Goal: Navigation & Orientation: Find specific page/section

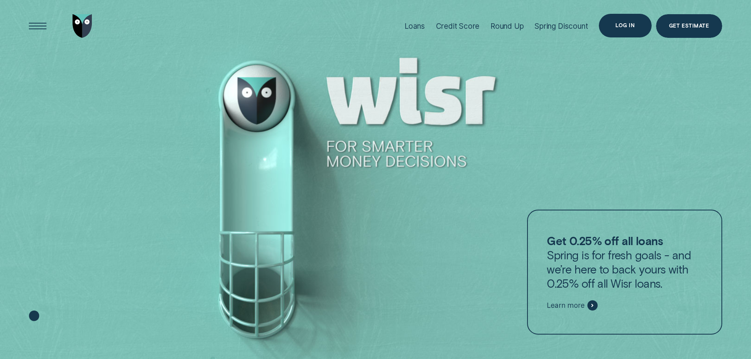
click at [622, 25] on div "Log in" at bounding box center [624, 25] width 19 height 5
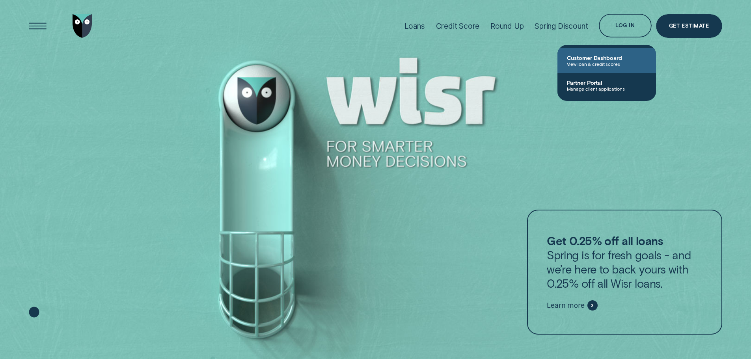
click at [608, 55] on span "Customer Dashboard" at bounding box center [607, 57] width 80 height 7
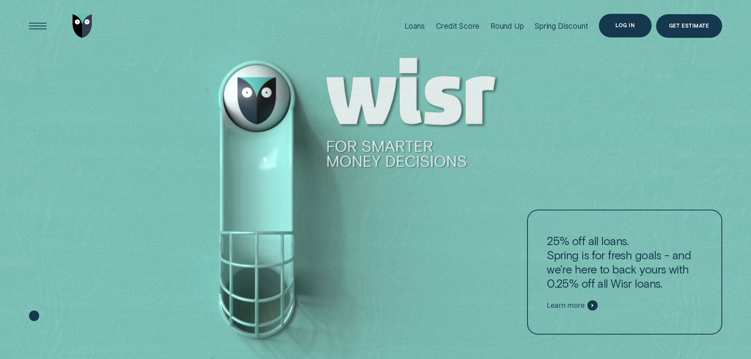
click at [630, 23] on div "Log in" at bounding box center [624, 25] width 19 height 5
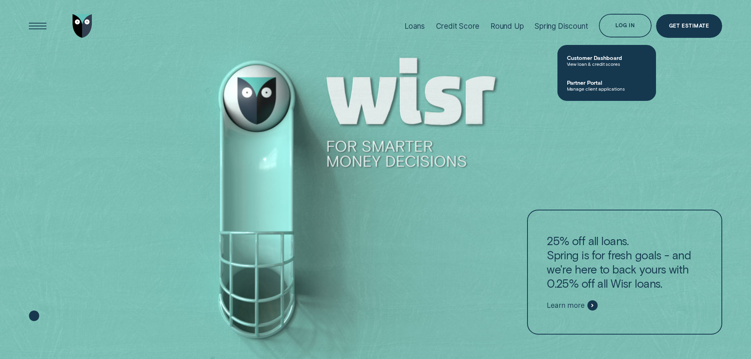
click at [595, 62] on span "View loan & credit scores" at bounding box center [607, 64] width 80 height 6
